Goal: Check status: Check status

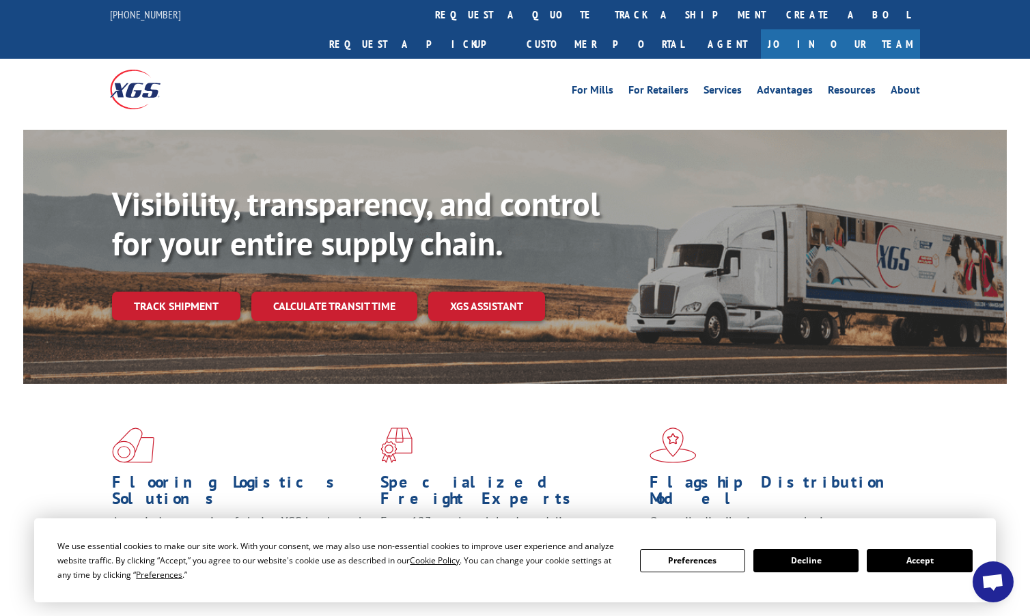
click at [179, 294] on div "Visibility, transparency, and control for your entire supply chain. Track shipm…" at bounding box center [559, 279] width 895 height 191
click at [184, 292] on link "Track shipment" at bounding box center [176, 306] width 128 height 29
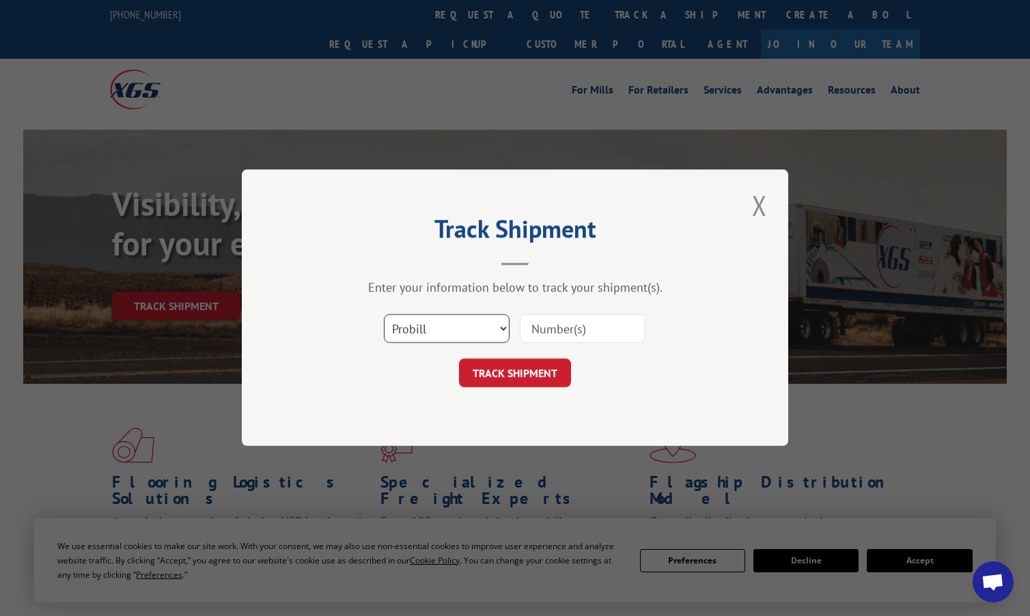
click at [453, 330] on select "Select category... Probill BOL PO" at bounding box center [447, 329] width 126 height 29
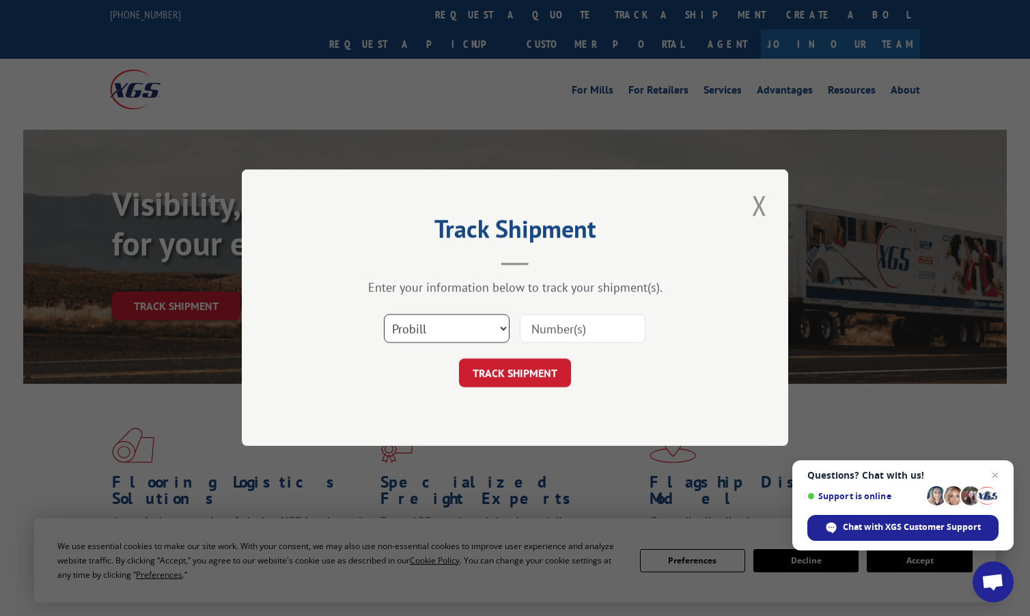
click at [384, 315] on select "Select category... Probill BOL PO" at bounding box center [447, 329] width 126 height 29
drag, startPoint x: 455, startPoint y: 328, endPoint x: 453, endPoint y: 337, distance: 9.8
click at [455, 328] on select "Select category... Probill BOL PO" at bounding box center [447, 329] width 126 height 29
select select "bol"
click at [384, 315] on select "Select category... Probill BOL PO" at bounding box center [447, 329] width 126 height 29
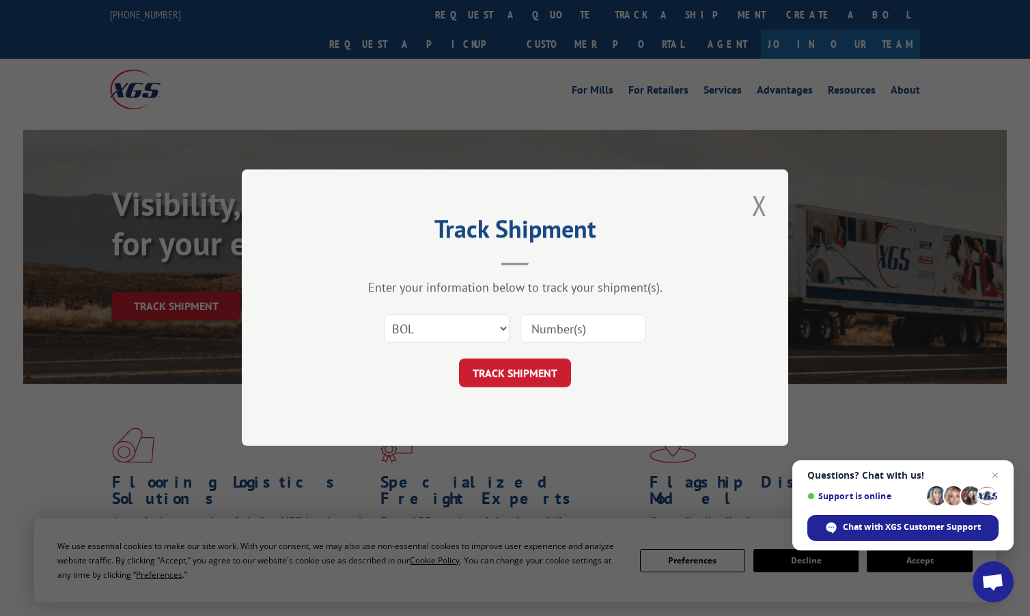
click at [532, 335] on input at bounding box center [583, 329] width 126 height 29
paste input "5959535"
type input "5959535"
click at [535, 363] on button "TRACK SHIPMENT" at bounding box center [515, 373] width 112 height 29
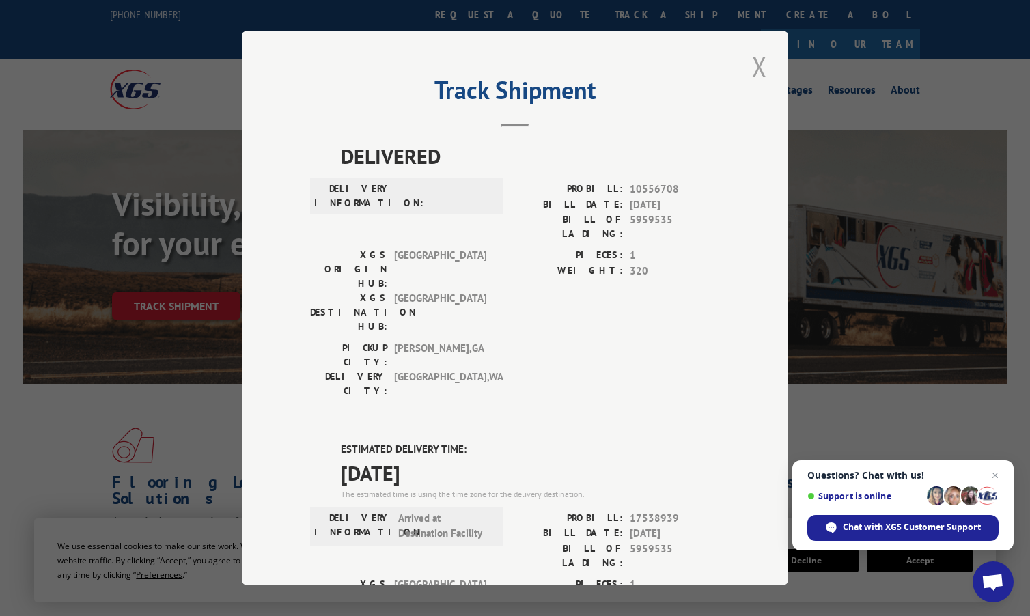
click at [752, 66] on button "Close modal" at bounding box center [759, 67] width 23 height 38
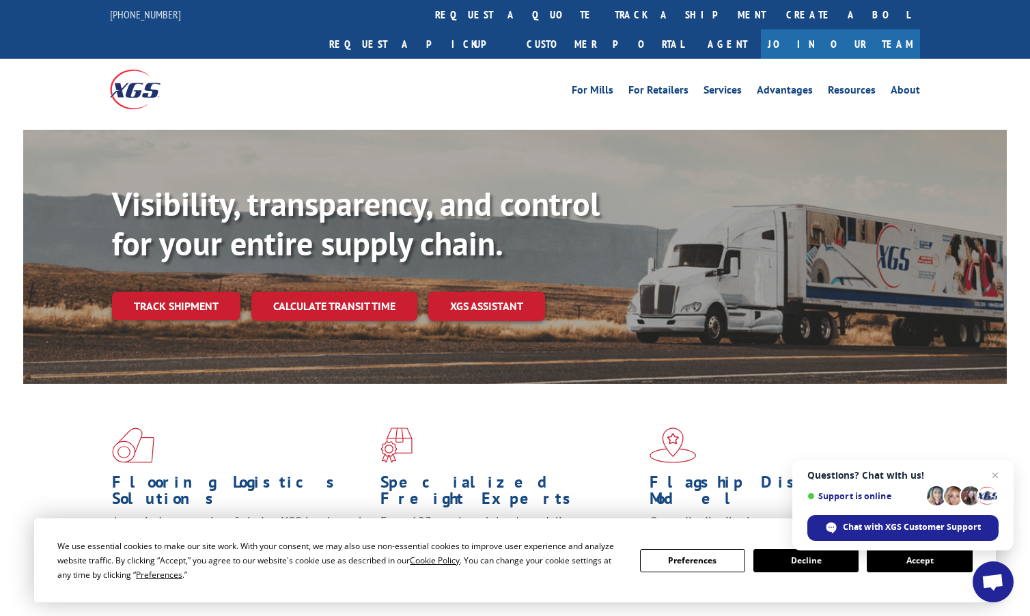
click at [297, 76] on div at bounding box center [211, 89] width 203 height 61
